Goal: Transaction & Acquisition: Purchase product/service

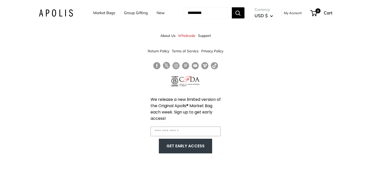
click at [98, 12] on link "Market Bags" at bounding box center [104, 12] width 22 height 7
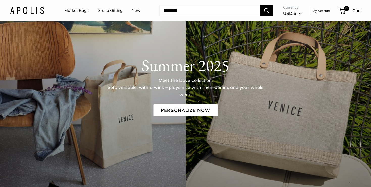
scroll to position [42, 0]
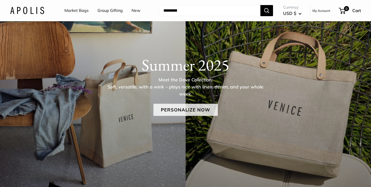
click at [184, 113] on link "Personalize Now" at bounding box center [185, 110] width 64 height 12
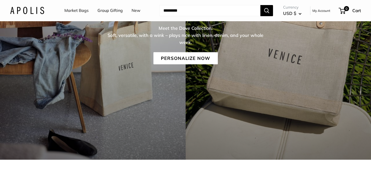
scroll to position [27, 0]
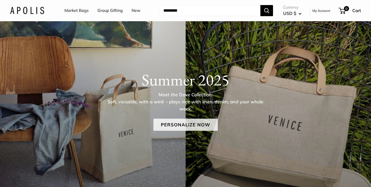
click at [177, 126] on link "Personalize Now" at bounding box center [185, 125] width 64 height 12
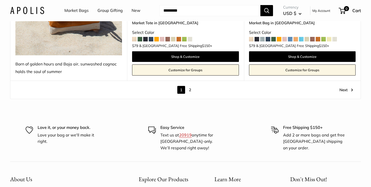
scroll to position [2987, 0]
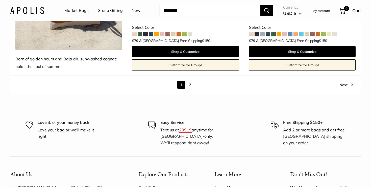
click at [345, 81] on link "Next" at bounding box center [346, 85] width 14 height 8
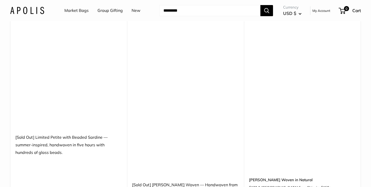
scroll to position [657, 0]
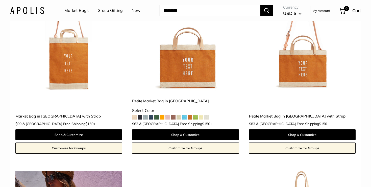
scroll to position [100, 0]
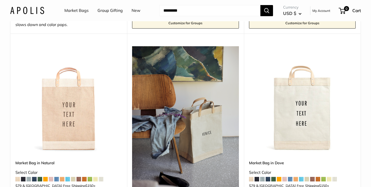
scroll to position [258, 0]
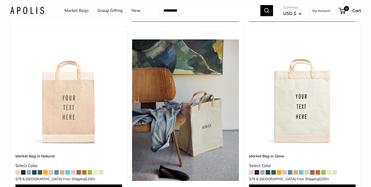
click at [0, 0] on img at bounding box center [0, 0] width 0 height 0
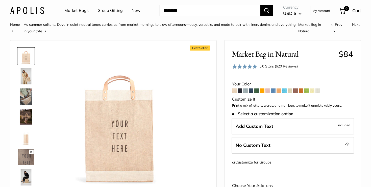
click at [25, 78] on img at bounding box center [26, 76] width 16 height 16
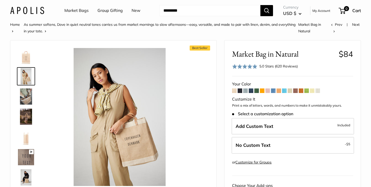
click at [26, 90] on img at bounding box center [26, 96] width 16 height 16
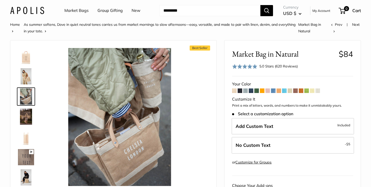
click at [27, 113] on img at bounding box center [26, 117] width 16 height 16
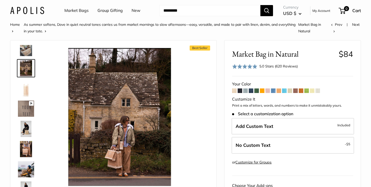
click at [25, 146] on img at bounding box center [26, 149] width 16 height 16
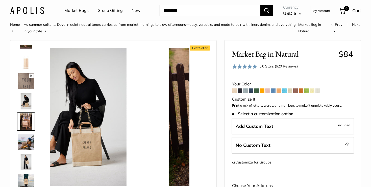
scroll to position [76, 0]
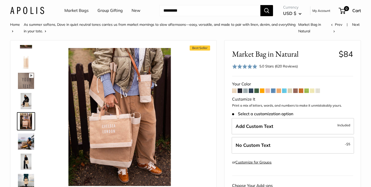
click at [28, 164] on img at bounding box center [26, 161] width 16 height 16
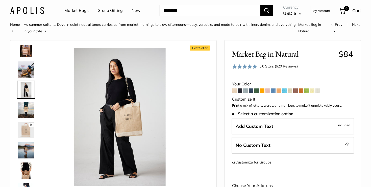
click at [31, 156] on img at bounding box center [26, 150] width 16 height 16
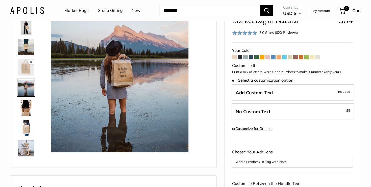
scroll to position [21, 0]
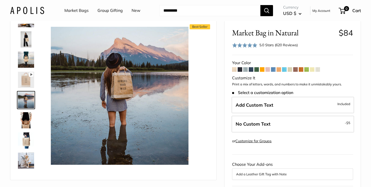
click at [33, 41] on img at bounding box center [26, 39] width 16 height 16
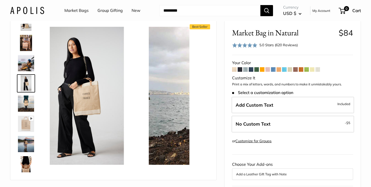
scroll to position [117, 0]
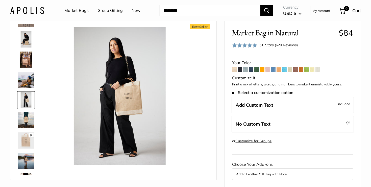
click at [26, 157] on img at bounding box center [26, 160] width 16 height 16
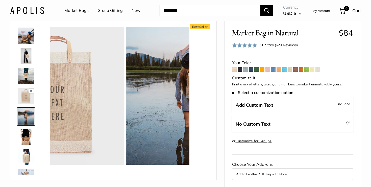
scroll to position [177, 0]
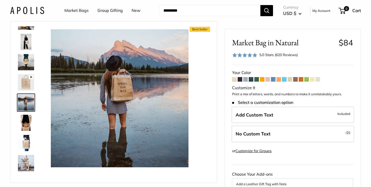
scroll to position [0, 0]
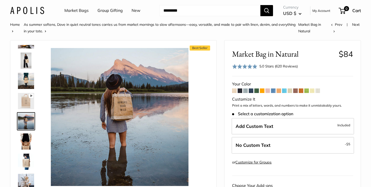
click at [27, 8] on img at bounding box center [27, 10] width 34 height 7
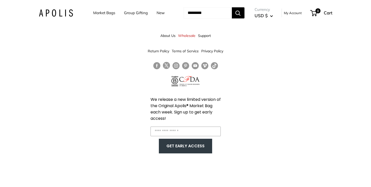
click at [177, 66] on link "Follow us on Instagram" at bounding box center [175, 65] width 7 height 7
